Goal: Check status

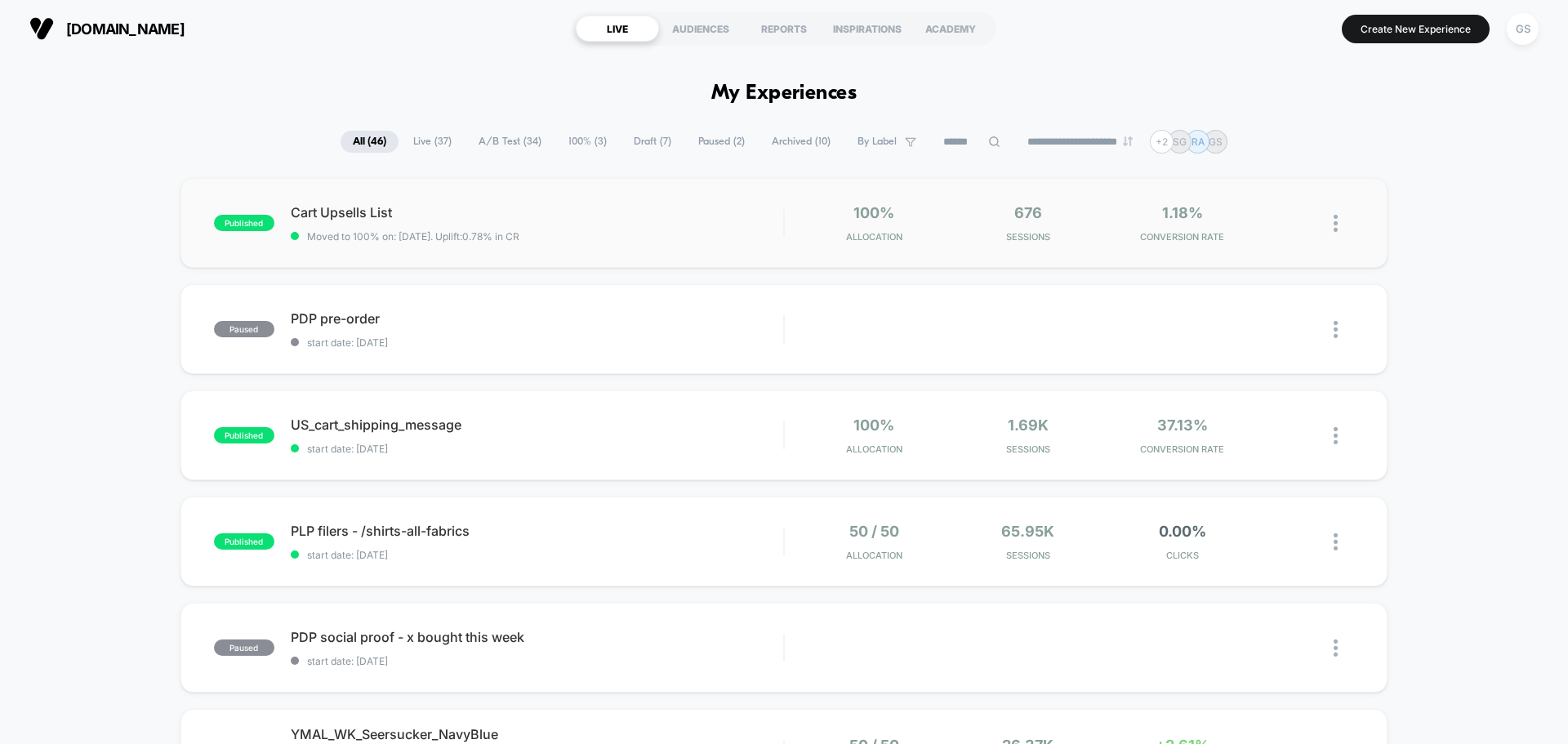
click at [534, 245] on div "published Cart Upsells List Moved to 100% on: [DATE] . Uplift: 0.78% in CR 100%…" at bounding box center [783, 223] width 1207 height 90
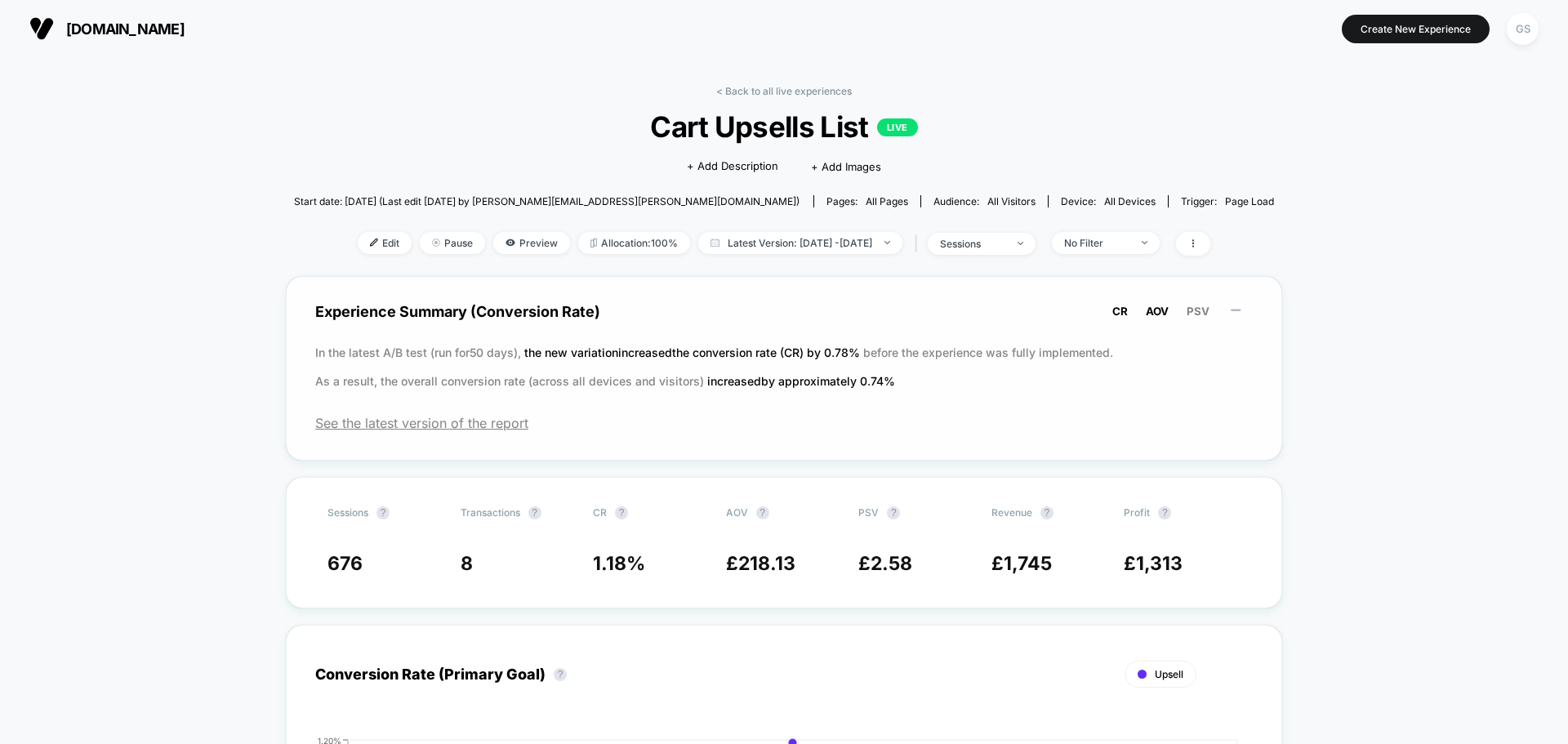
click at [1162, 304] on span "AOV" at bounding box center [1156, 310] width 23 height 13
click at [1188, 315] on span "PSV" at bounding box center [1197, 310] width 23 height 13
click at [1163, 314] on span "AOV" at bounding box center [1156, 310] width 23 height 13
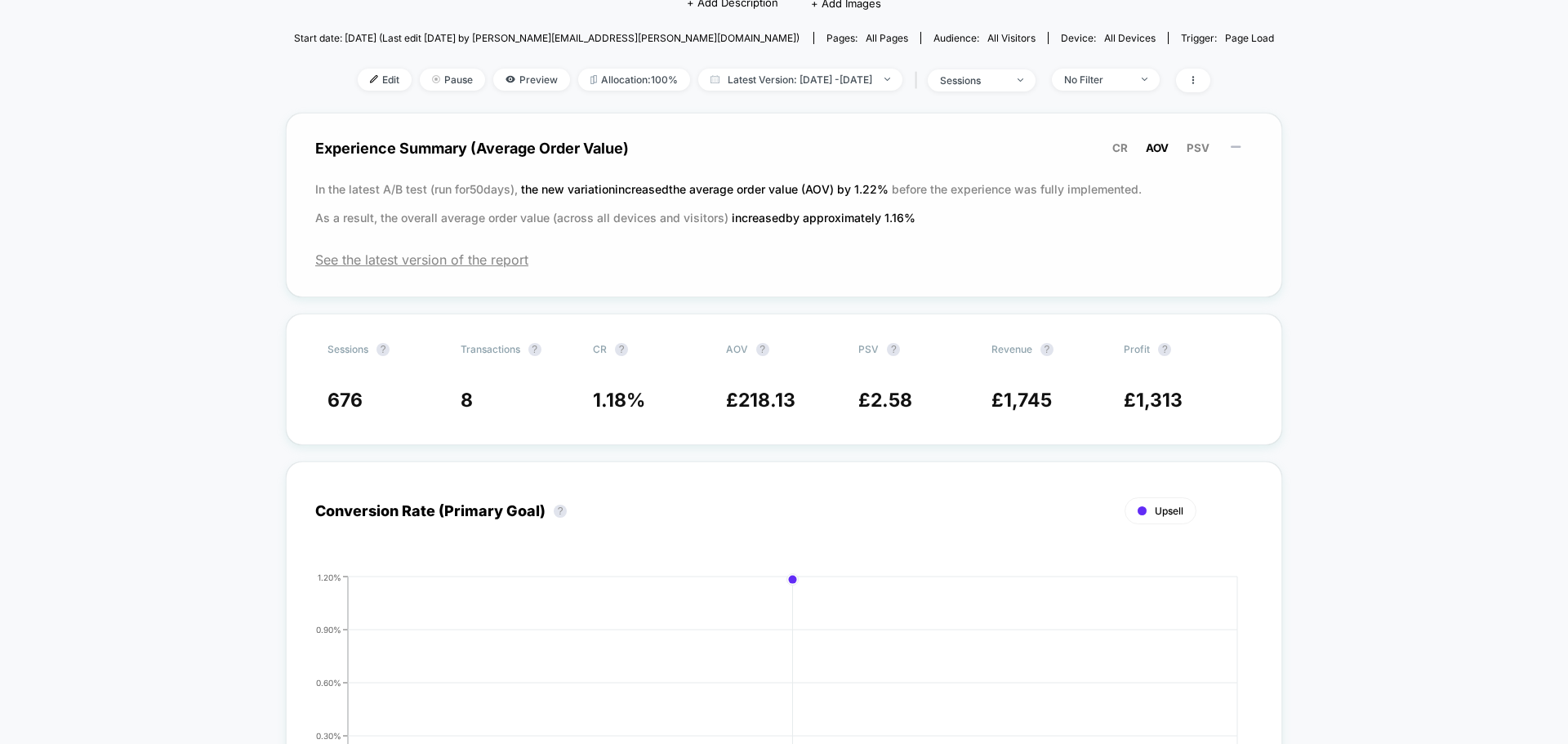
scroll to position [653, 0]
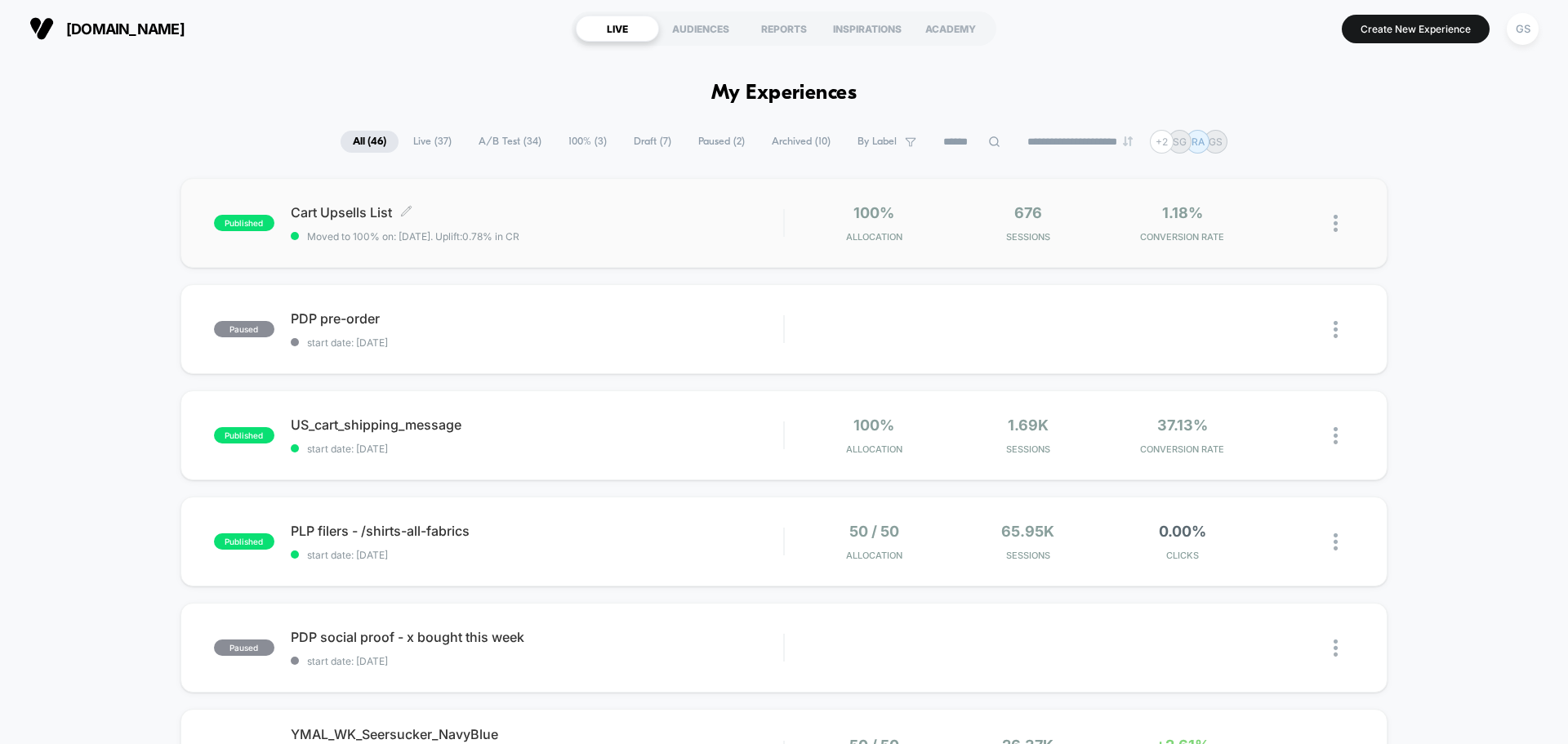
click at [571, 224] on div "Cart Upsells List Click to edit experience details Click to edit experience det…" at bounding box center [537, 223] width 492 height 38
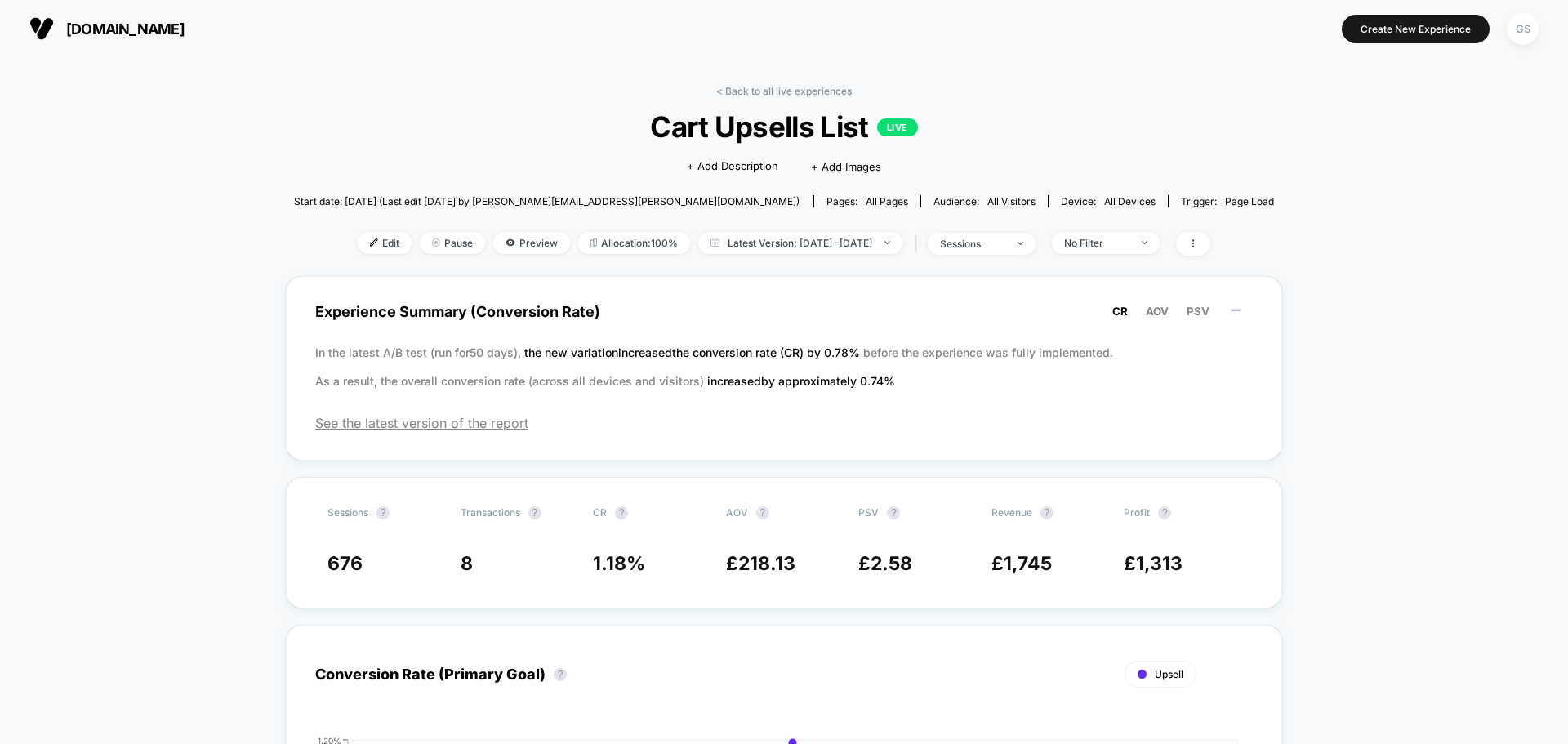
click at [810, 127] on span "Cart Upsells List LIVE" at bounding box center [783, 126] width 882 height 34
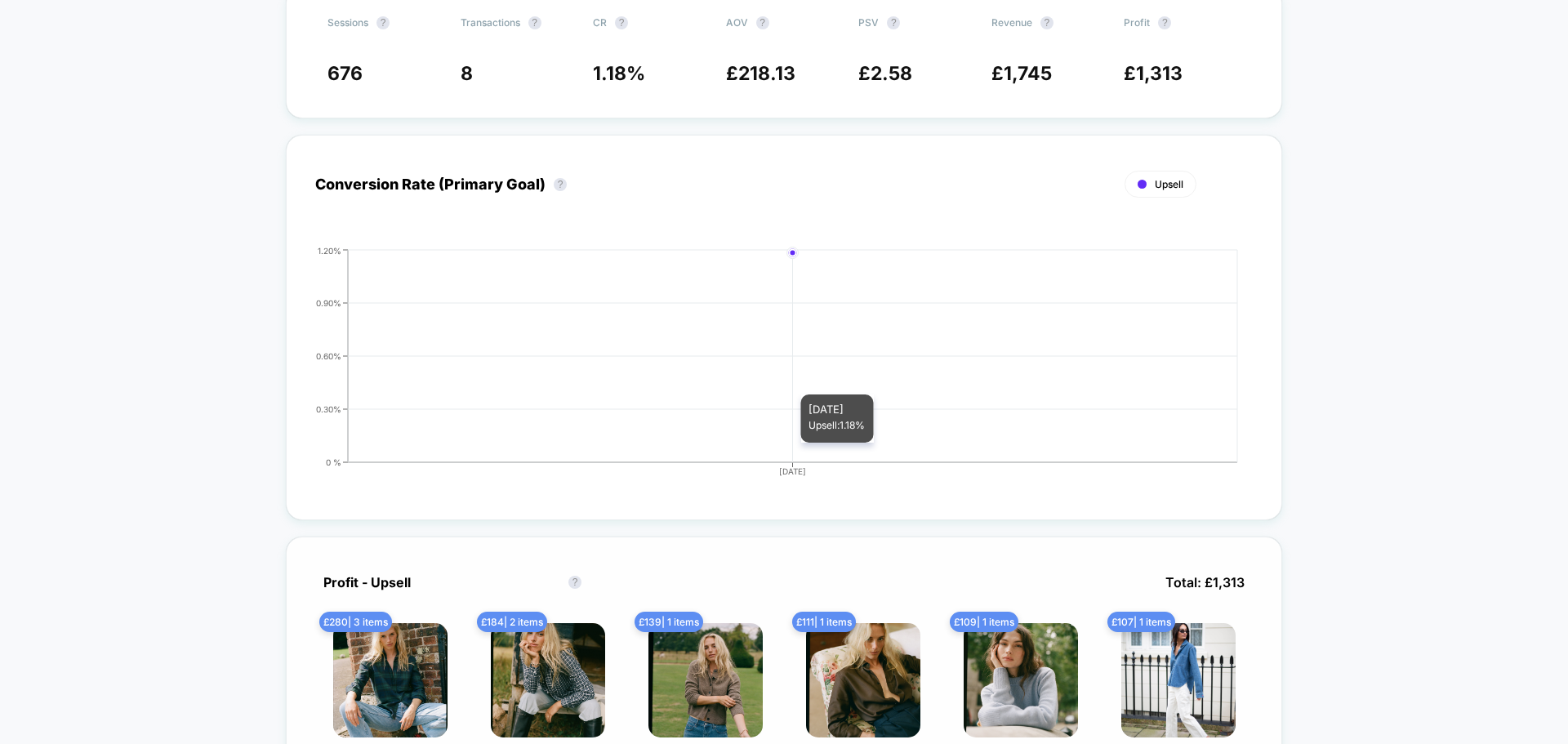
scroll to position [899, 0]
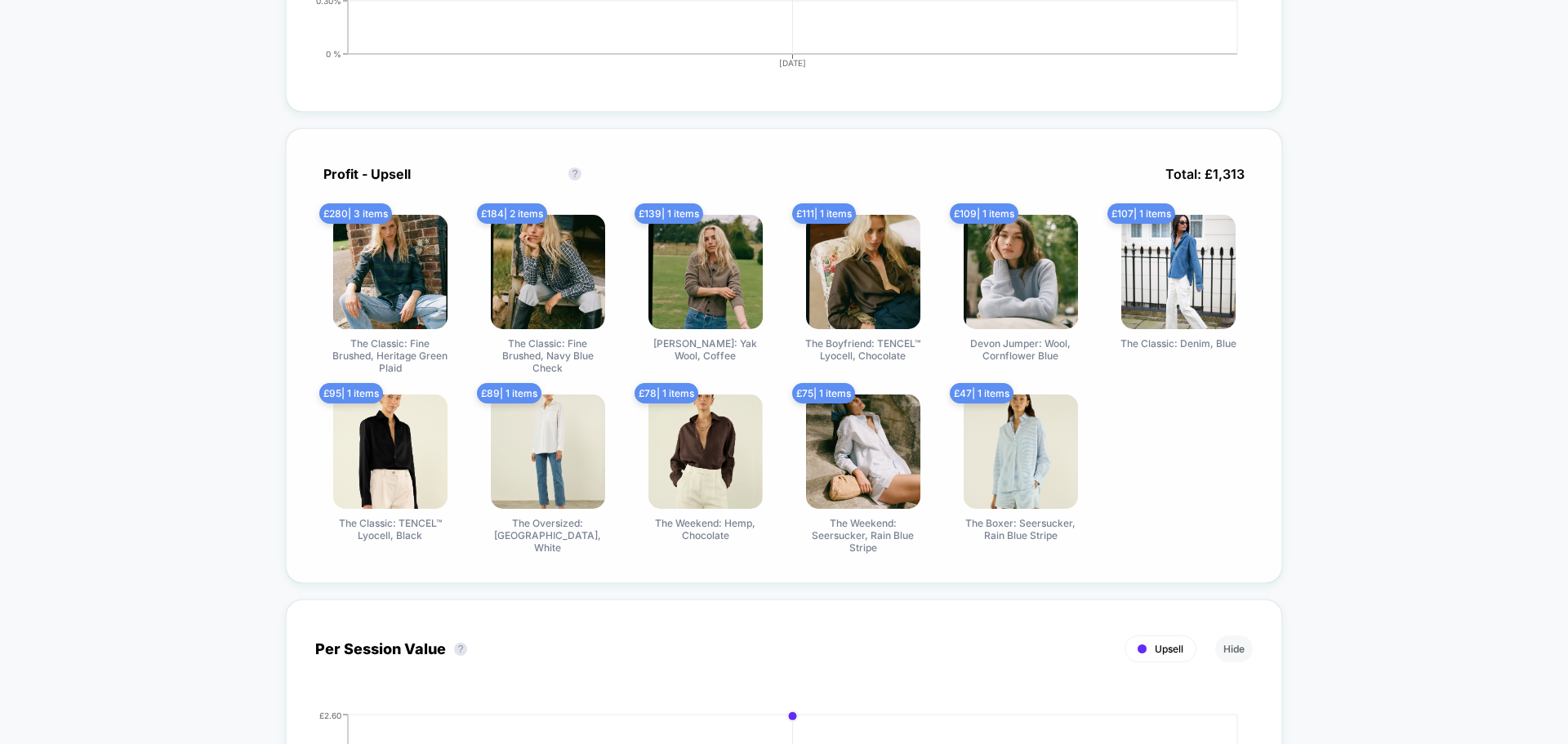
click at [389, 275] on img at bounding box center [390, 272] width 114 height 114
drag, startPoint x: 371, startPoint y: 345, endPoint x: 452, endPoint y: 364, distance: 83.2
click at [452, 364] on div "£ 280 | 3 items The Classic: Fine Brushed, Heritage Green Plaid" at bounding box center [390, 295] width 150 height 160
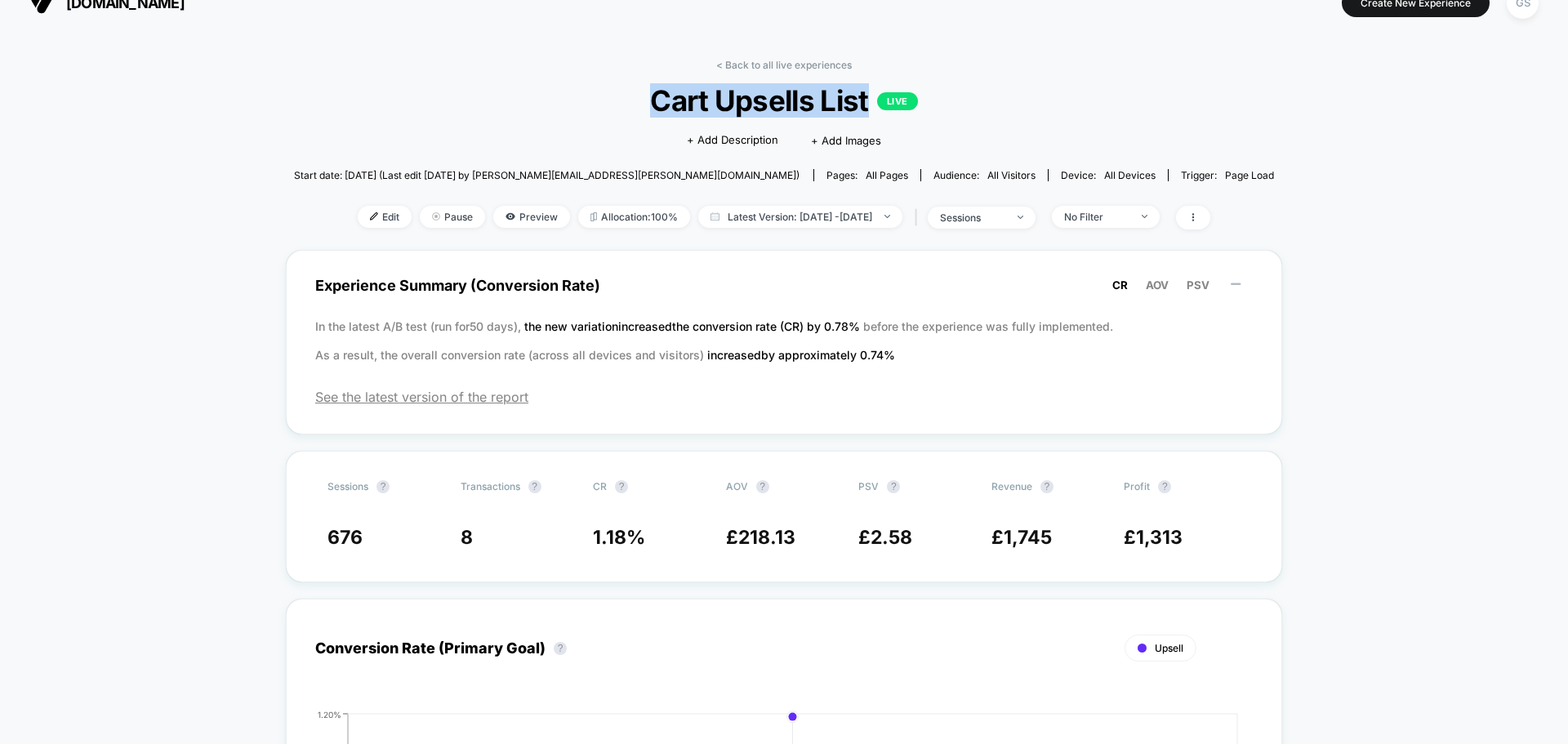
scroll to position [0, 0]
